Goal: Task Accomplishment & Management: Complete application form

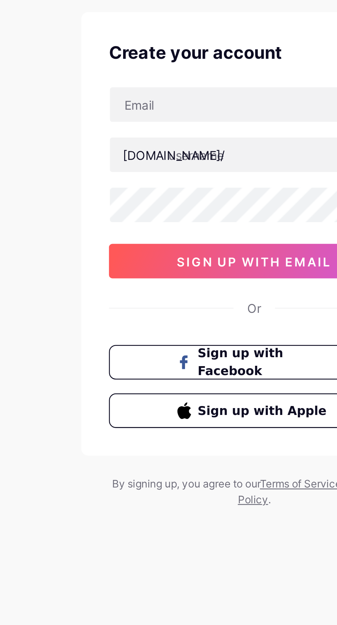
scroll to position [1, 0]
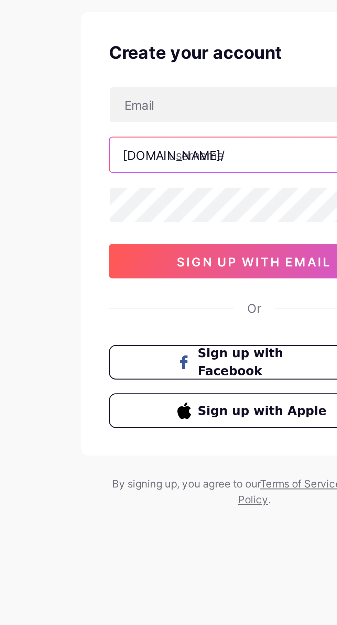
click at [152, 102] on input "text" at bounding box center [168, 101] width 115 height 14
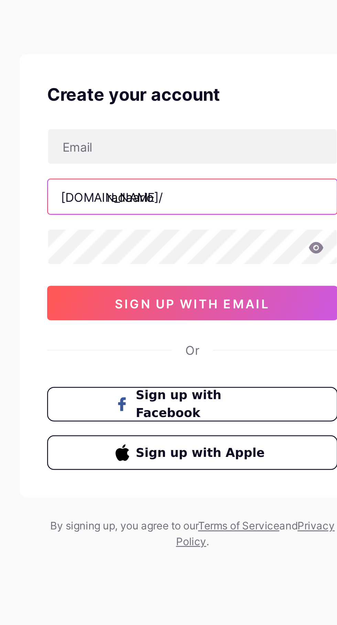
type input "radaario"
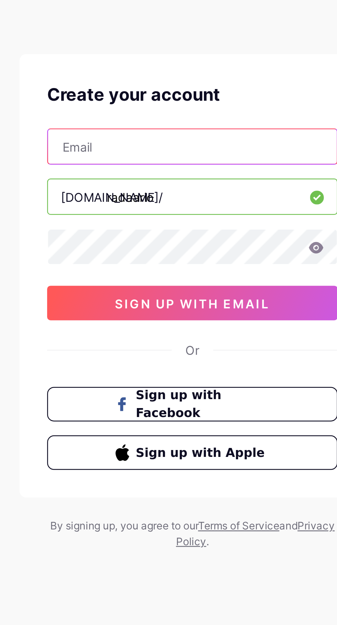
click at [140, 78] on input "text" at bounding box center [168, 81] width 115 height 14
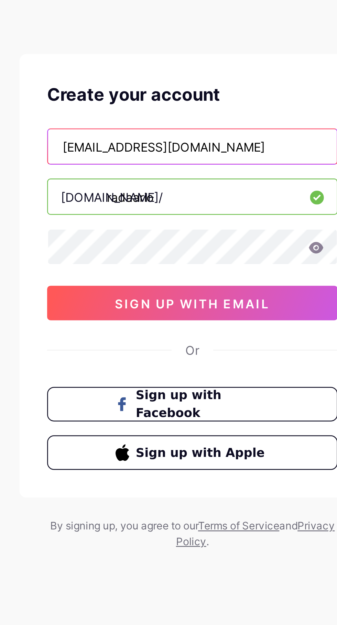
type input "[EMAIL_ADDRESS][DOMAIN_NAME]"
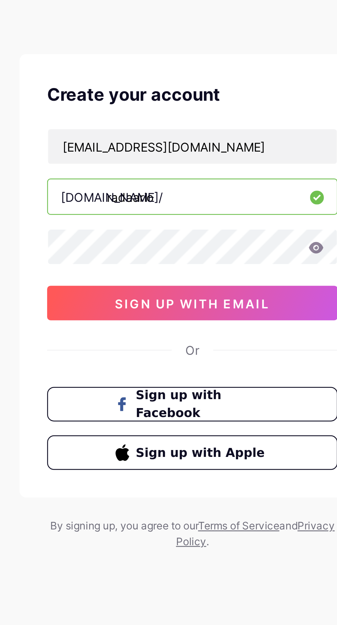
click at [174, 143] on span "sign up with email" at bounding box center [169, 143] width 62 height 6
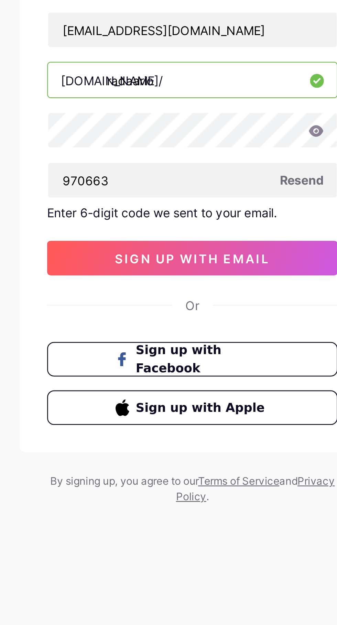
type input "970663"
click at [182, 170] on span "sign up with email" at bounding box center [169, 172] width 62 height 6
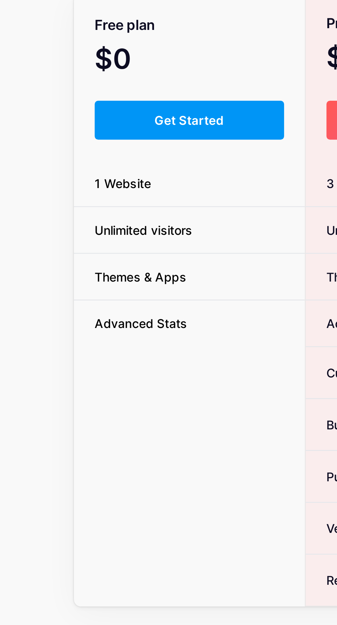
click at [82, 117] on span "Get Started" at bounding box center [77, 117] width 28 height 6
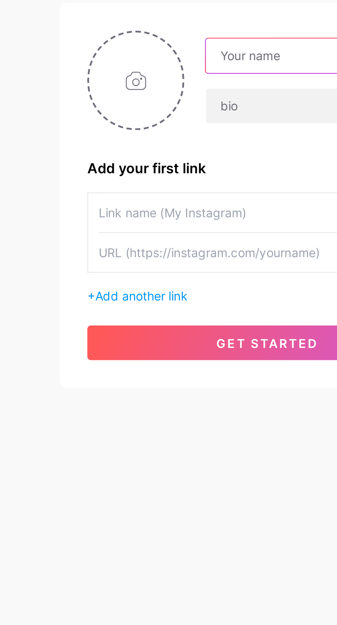
click at [174, 89] on input "text" at bounding box center [192, 91] width 96 height 14
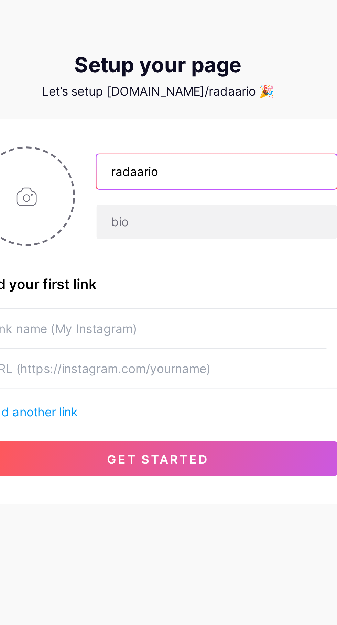
type input "radaario"
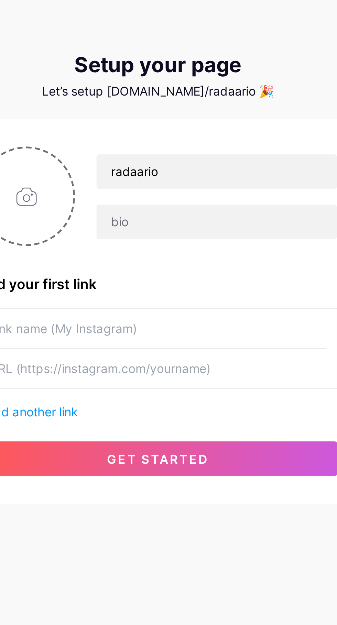
click at [119, 108] on input "file" at bounding box center [116, 101] width 37 height 38
type input "C:\fakepath\400 (1).jpg"
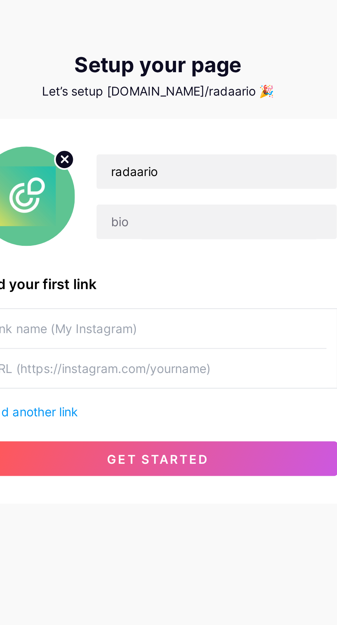
click at [174, 206] on span "get started" at bounding box center [168, 206] width 41 height 6
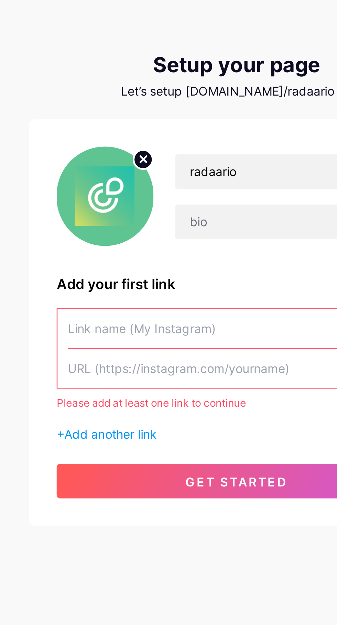
click at [132, 153] on input "text" at bounding box center [168, 153] width 134 height 15
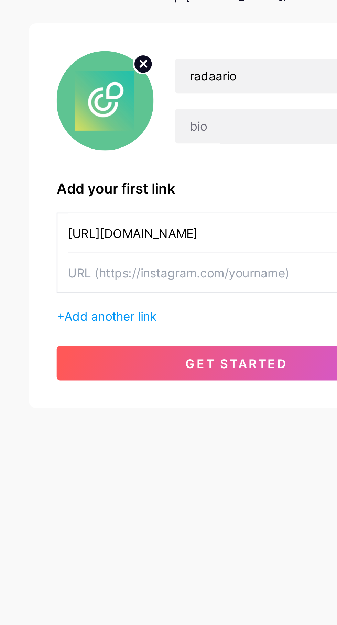
type input "[URL][DOMAIN_NAME]"
click at [136, 173] on input "text" at bounding box center [168, 169] width 134 height 15
paste input "[URL][DOMAIN_NAME]"
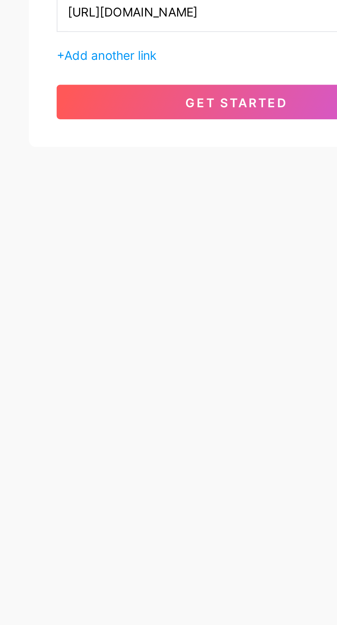
type input "[URL][DOMAIN_NAME]"
click at [177, 210] on button "get started" at bounding box center [168, 205] width 143 height 14
